Goal: Task Accomplishment & Management: Manage account settings

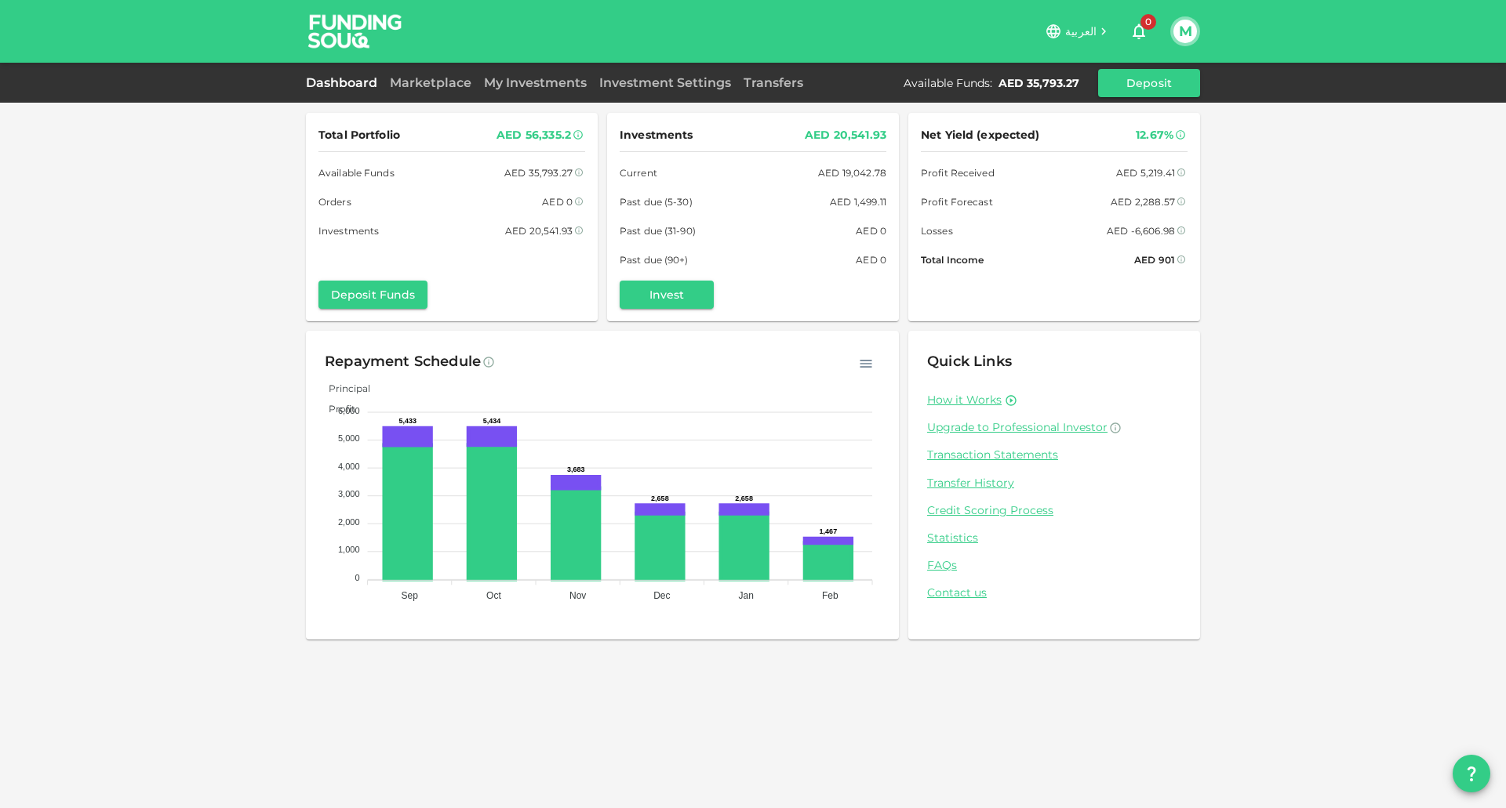
click at [346, 44] on img at bounding box center [355, 31] width 118 height 62
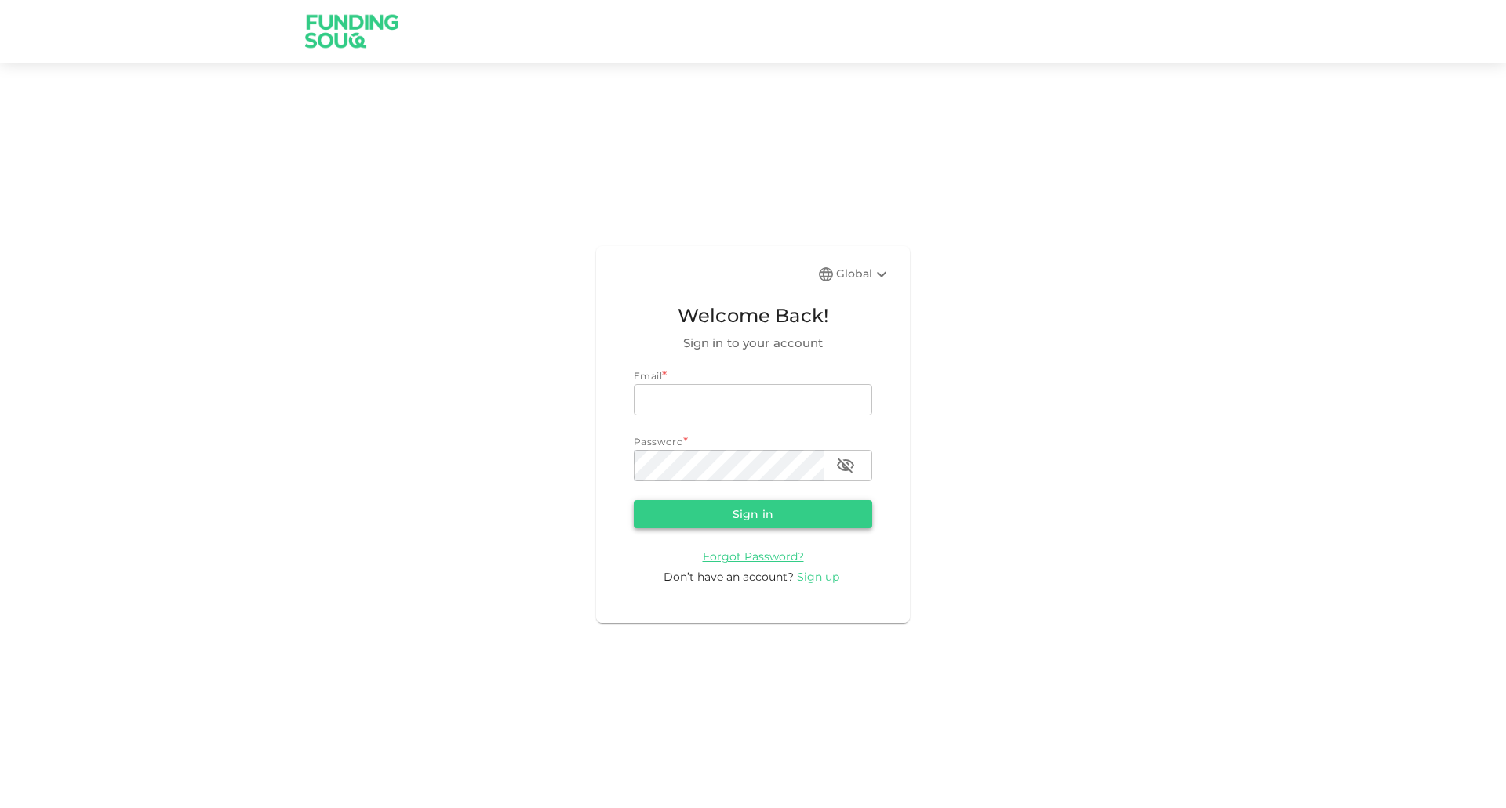
type input "[EMAIL_ADDRESS][DOMAIN_NAME]"
click at [724, 511] on button "Sign in" at bounding box center [753, 514] width 238 height 28
